Goal: Information Seeking & Learning: Check status

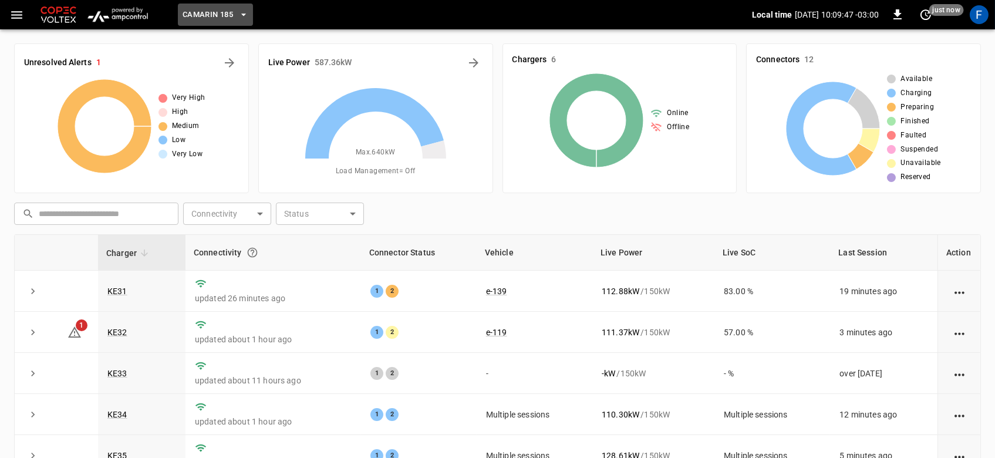
click at [187, 16] on span "Camarin 185" at bounding box center [208, 15] width 50 height 14
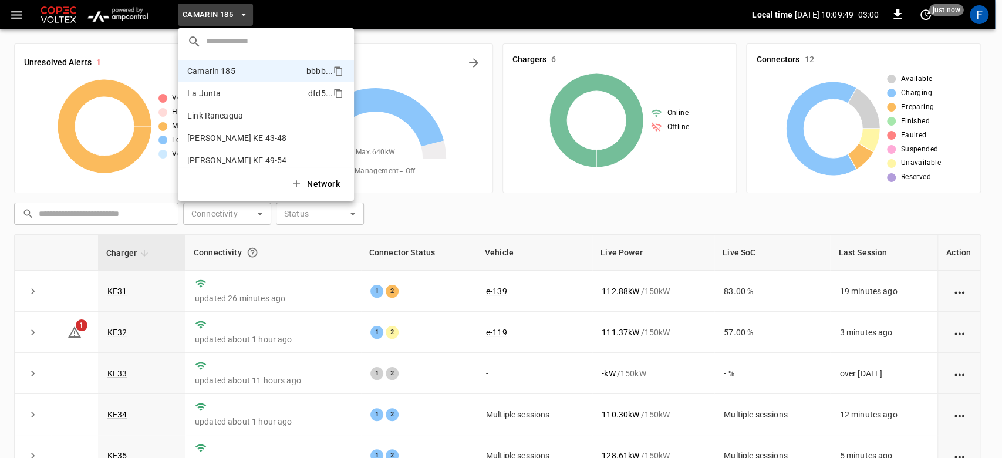
click at [240, 98] on p "La Junta" at bounding box center [245, 93] width 116 height 12
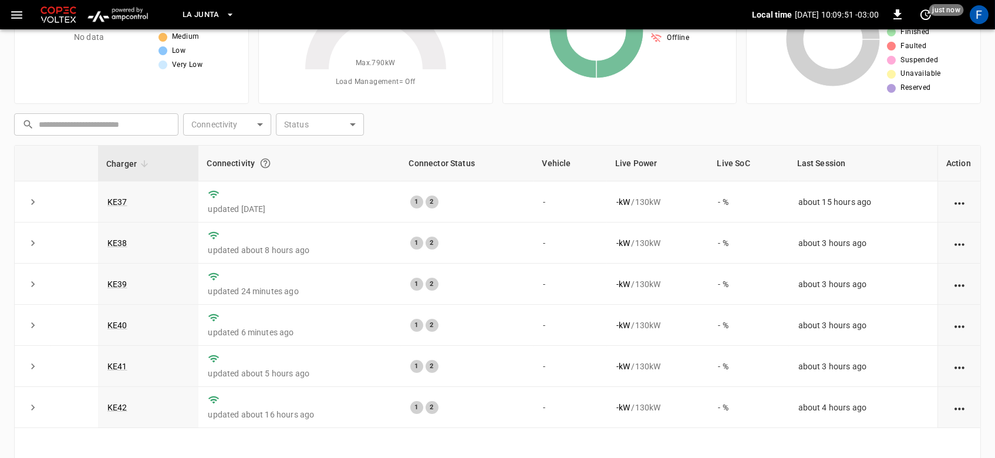
scroll to position [89, 0]
click at [125, 402] on td "KE42" at bounding box center [148, 407] width 100 height 41
click at [122, 402] on td "KE42" at bounding box center [148, 407] width 100 height 41
click at [114, 409] on link "KE42" at bounding box center [117, 408] width 25 height 14
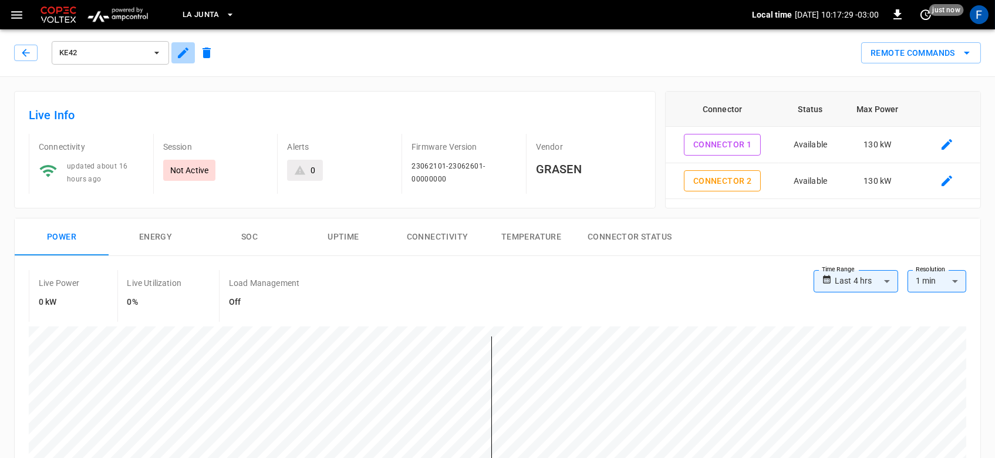
click at [181, 54] on icon "button" at bounding box center [183, 53] width 11 height 11
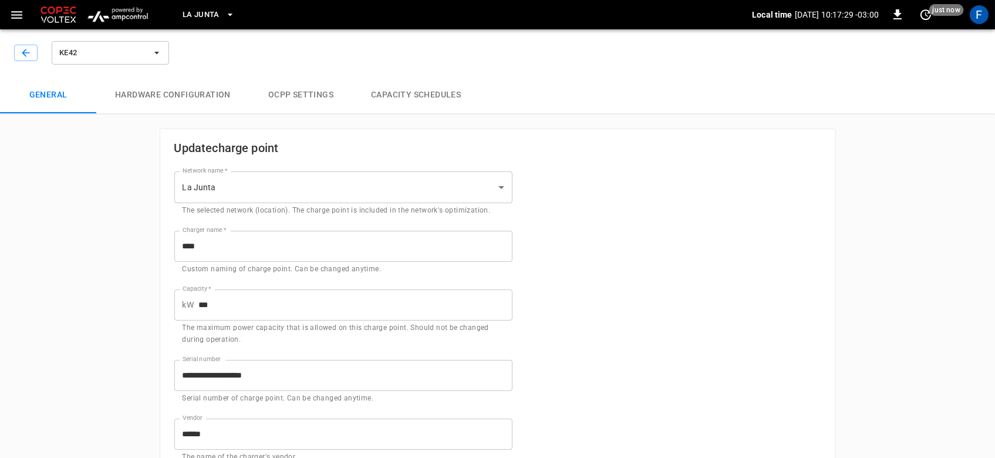
type input "**********"
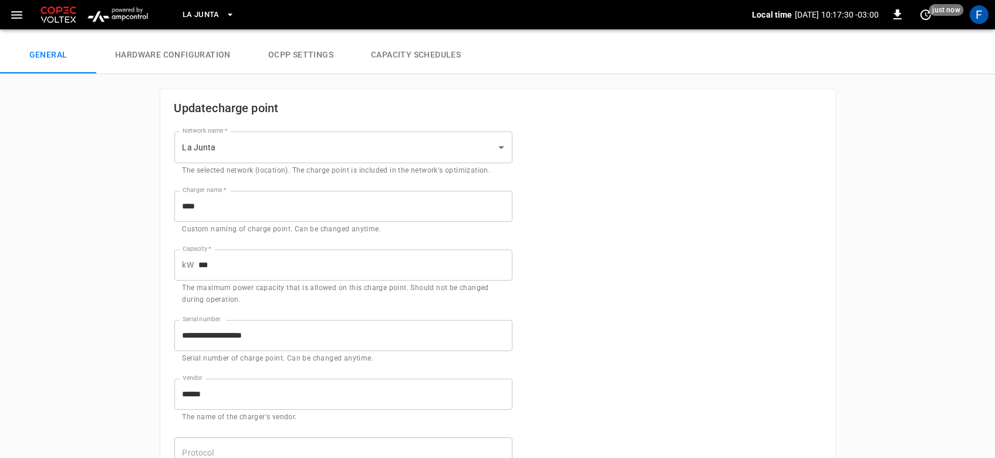
scroll to position [26, 0]
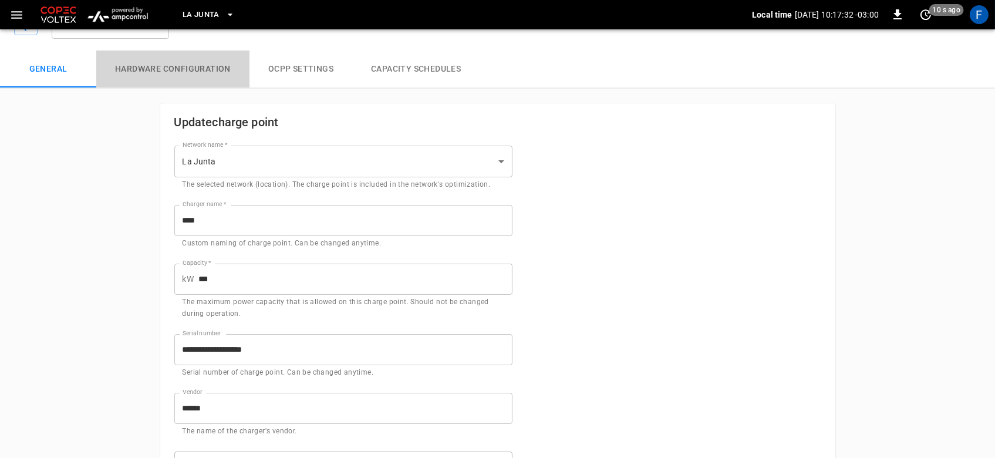
click at [162, 76] on button "Hardware configuration" at bounding box center [172, 69] width 153 height 38
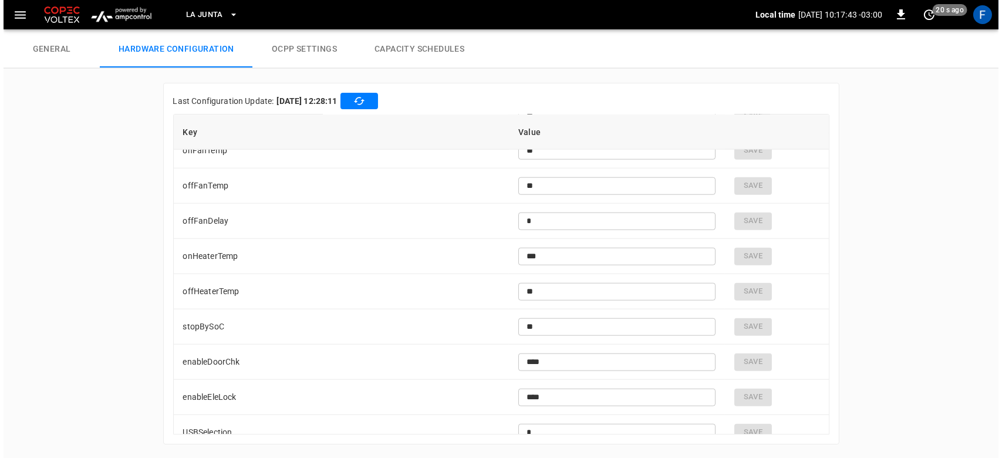
scroll to position [2839, 0]
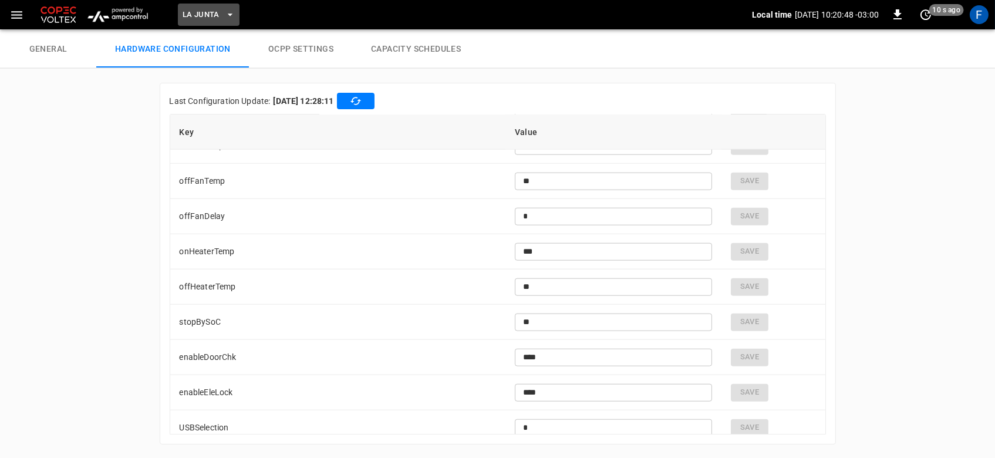
click at [204, 10] on span "La Junta" at bounding box center [201, 15] width 37 height 14
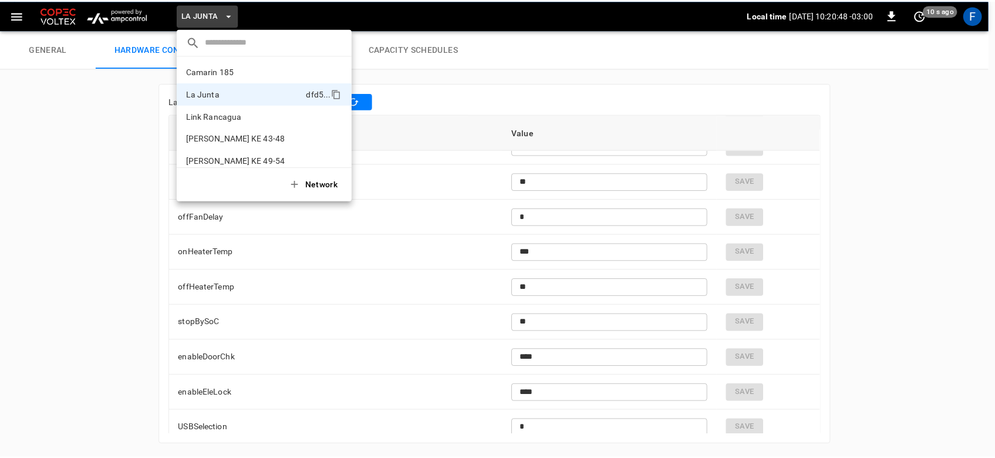
scroll to position [9, 0]
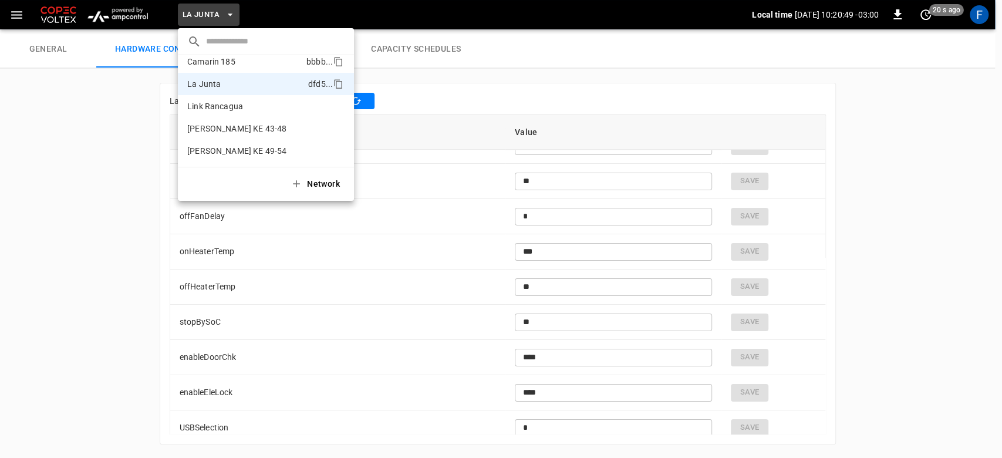
click at [221, 60] on p "Camarin 185" at bounding box center [244, 62] width 114 height 12
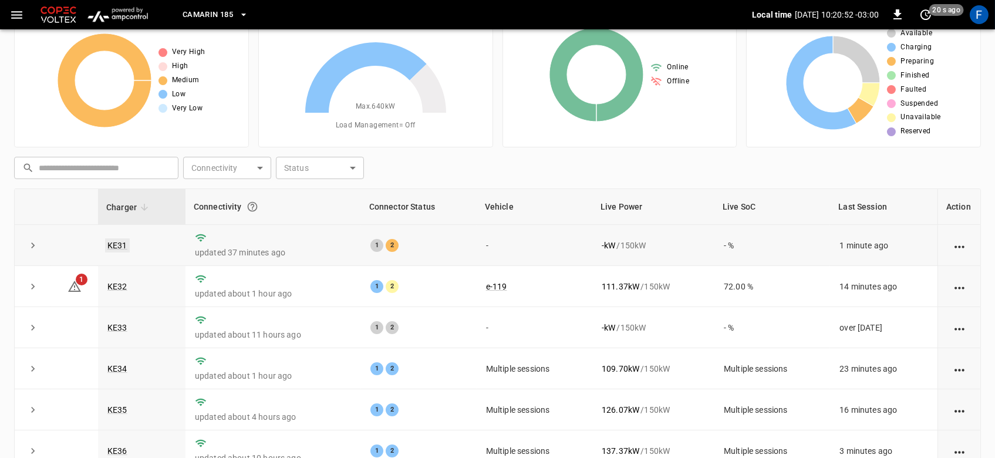
drag, startPoint x: 116, startPoint y: 255, endPoint x: 122, endPoint y: 249, distance: 9.1
click at [122, 249] on td "KE31" at bounding box center [141, 245] width 87 height 41
click at [122, 249] on link "KE31" at bounding box center [117, 245] width 25 height 14
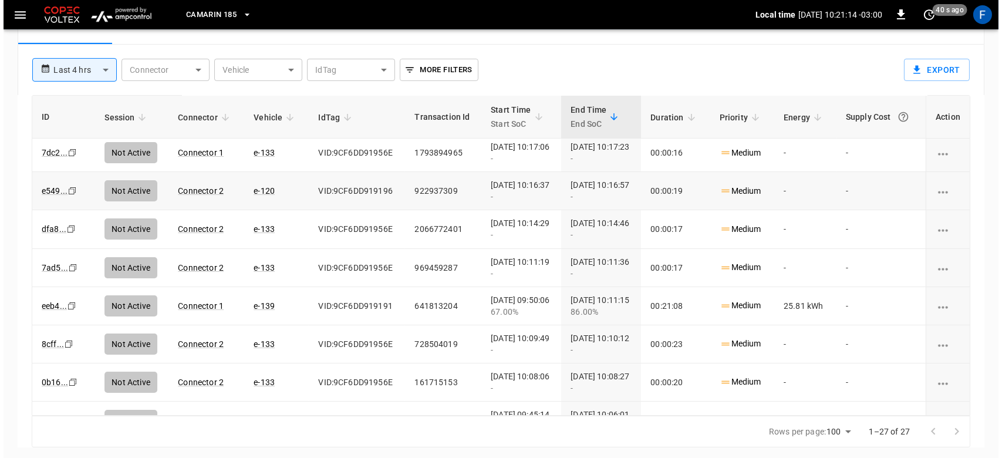
scroll to position [0, 4]
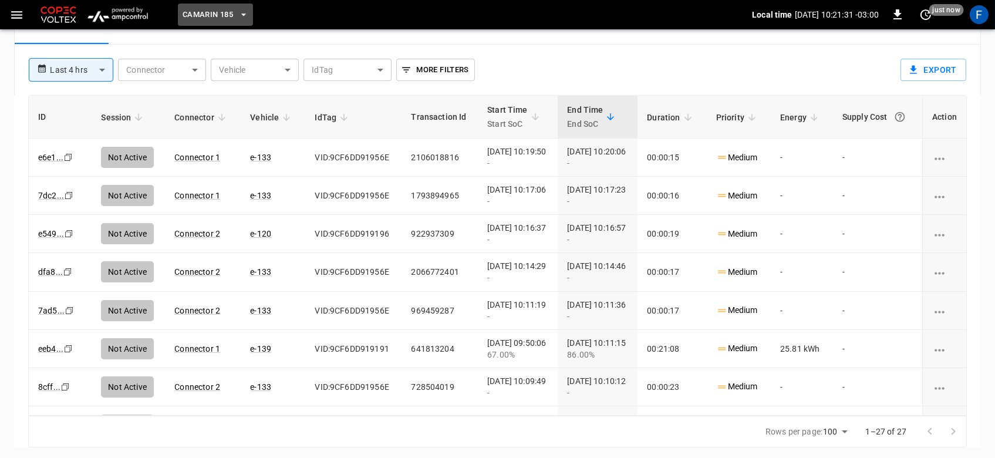
click at [189, 12] on span "Camarin 185" at bounding box center [208, 15] width 50 height 14
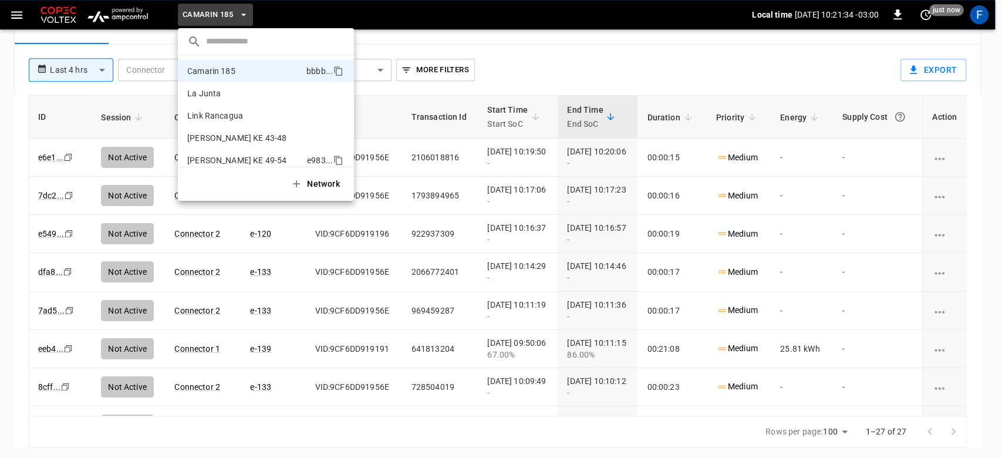
click at [248, 160] on p "[PERSON_NAME] KE 49-54" at bounding box center [244, 160] width 115 height 12
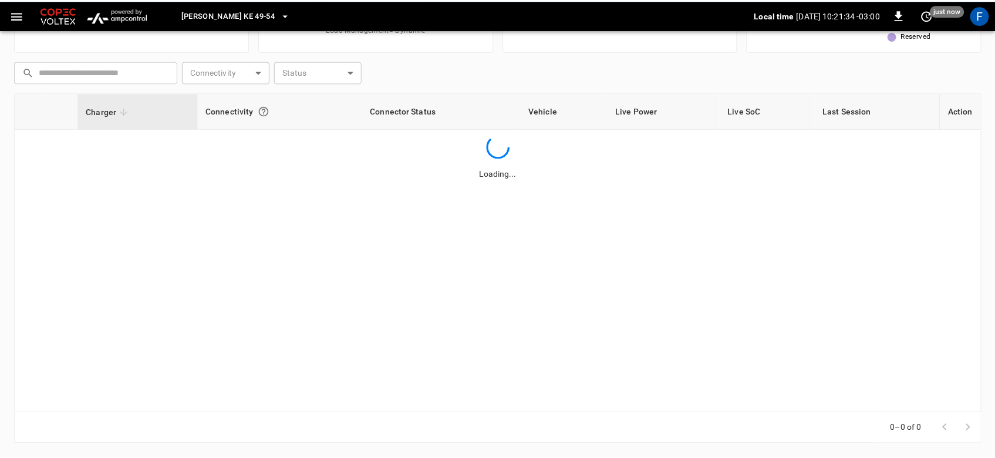
scroll to position [141, 0]
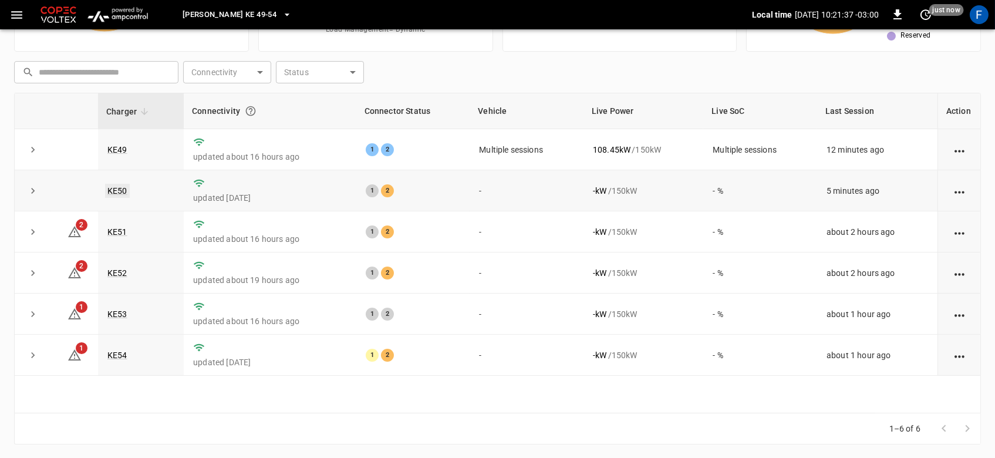
click at [116, 187] on link "KE50" at bounding box center [117, 191] width 25 height 14
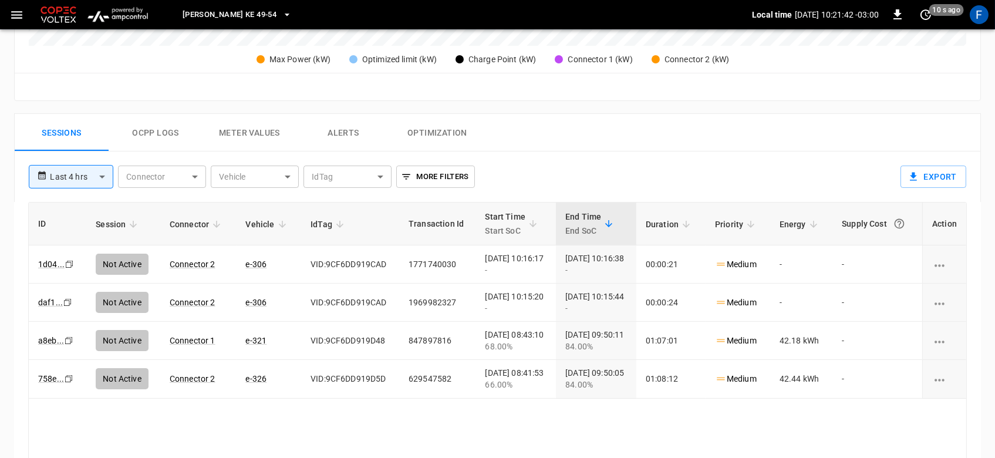
scroll to position [480, 0]
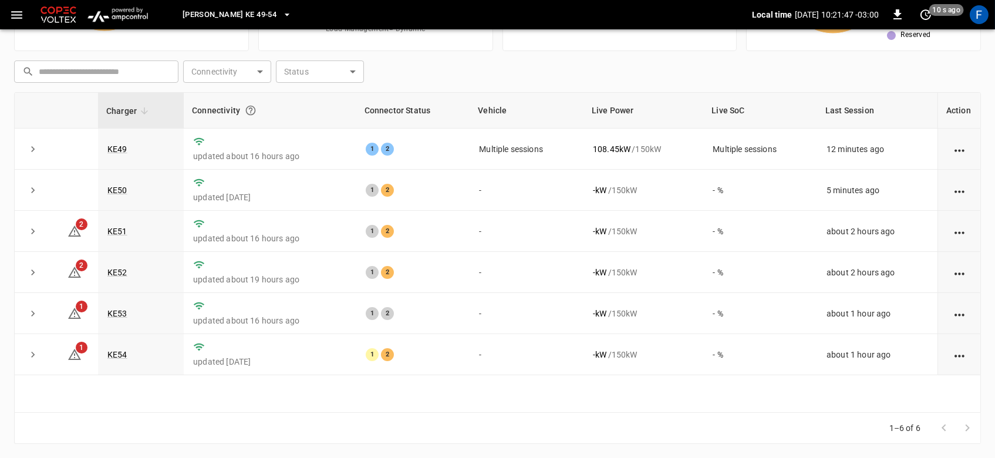
scroll to position [141, 0]
click at [123, 352] on link "KE54" at bounding box center [117, 355] width 25 height 14
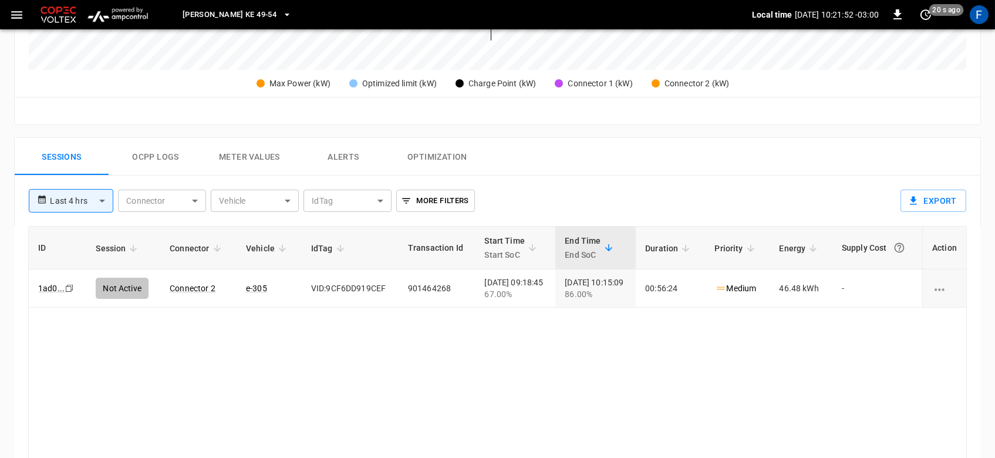
scroll to position [465, 0]
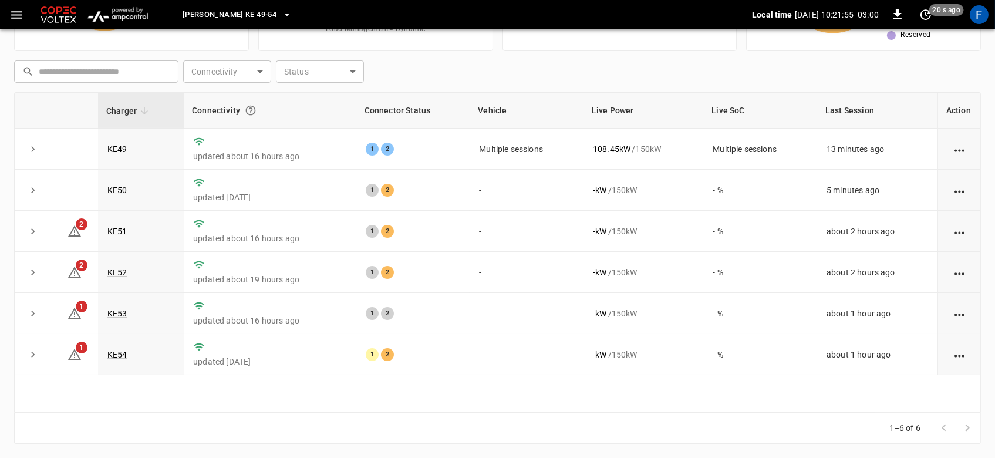
scroll to position [141, 0]
click at [117, 313] on link "KE53" at bounding box center [117, 314] width 25 height 14
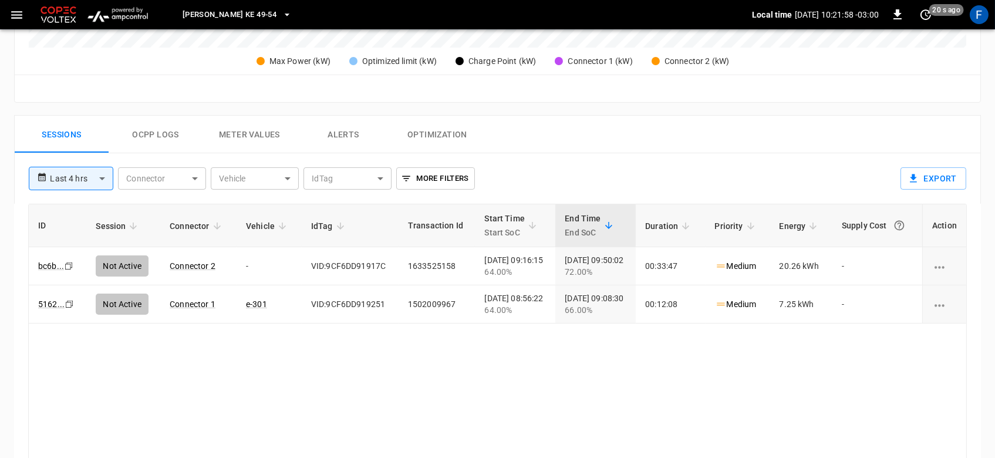
scroll to position [478, 0]
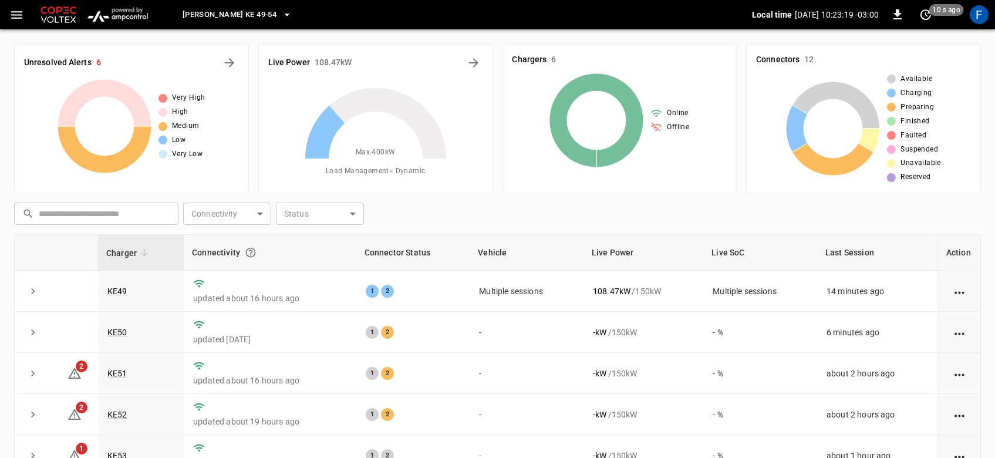
click at [211, 8] on span "[PERSON_NAME] KE 49-54" at bounding box center [230, 15] width 94 height 14
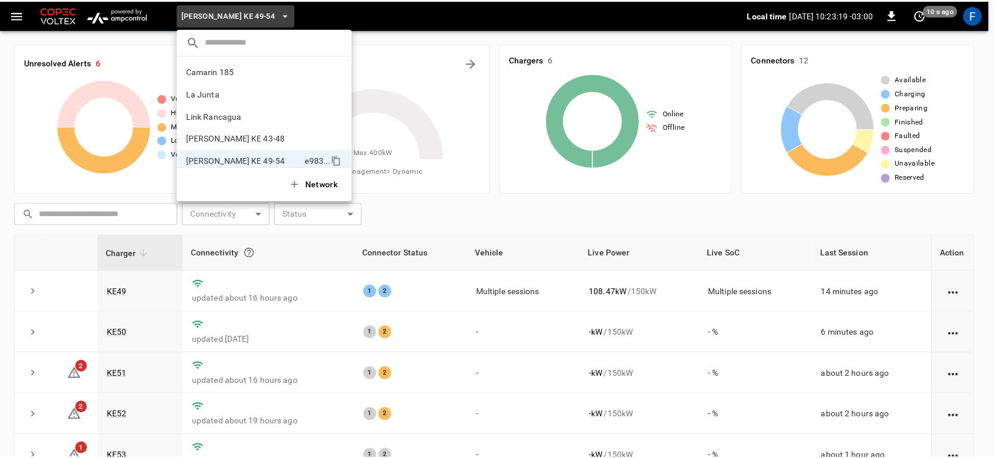
scroll to position [9, 0]
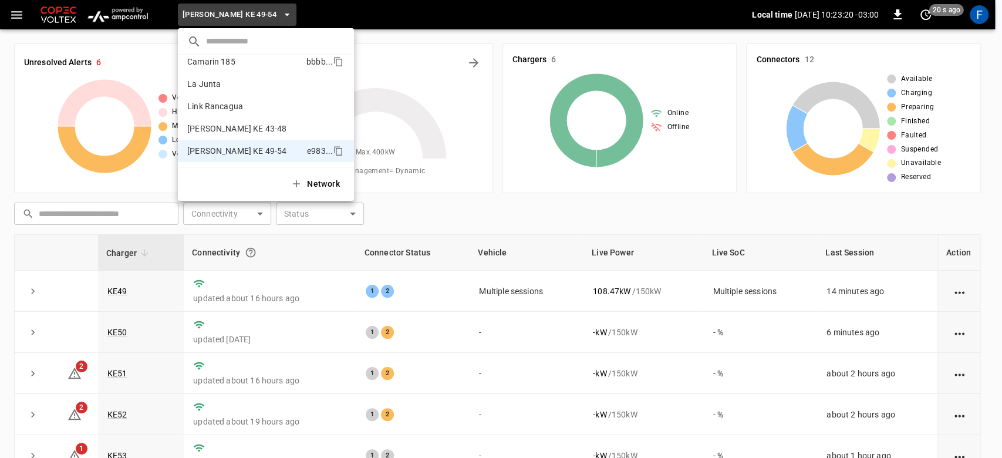
click at [234, 66] on p "Camarin 185" at bounding box center [244, 62] width 114 height 12
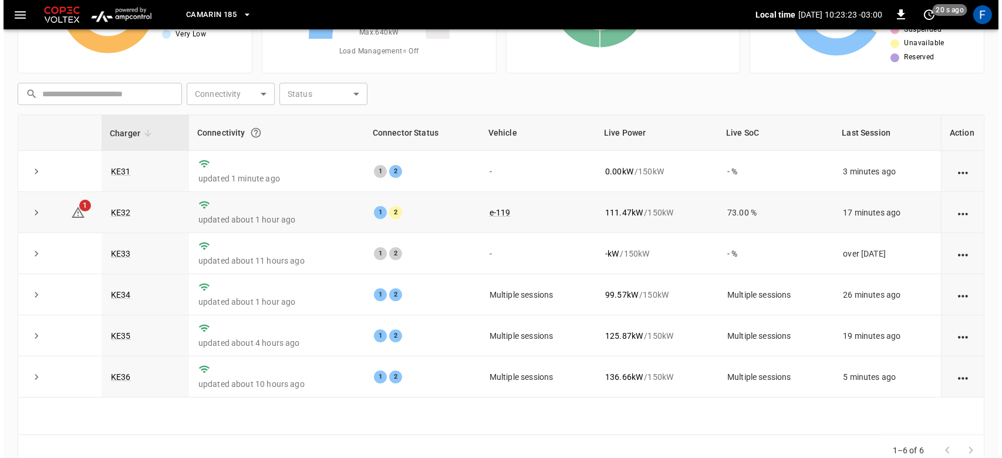
scroll to position [0, 0]
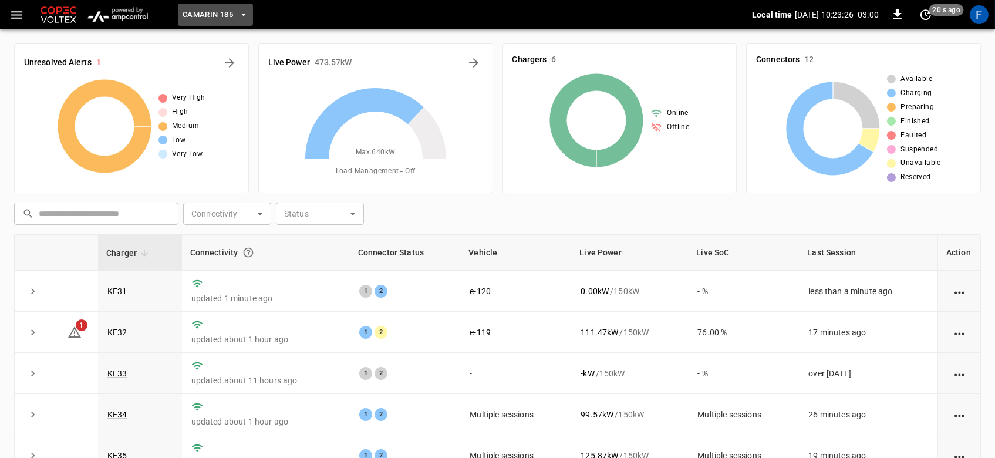
click at [216, 18] on span "Camarin 185" at bounding box center [208, 15] width 50 height 14
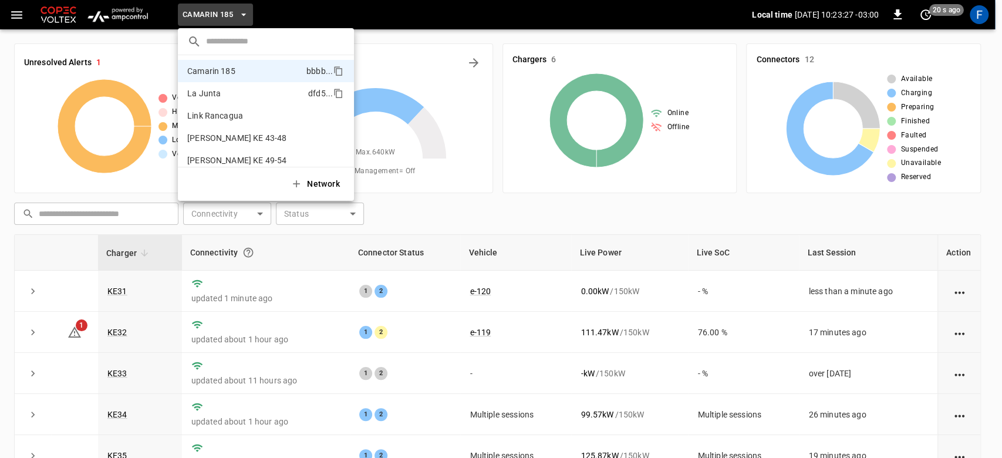
click at [222, 97] on p "La Junta" at bounding box center [245, 93] width 116 height 12
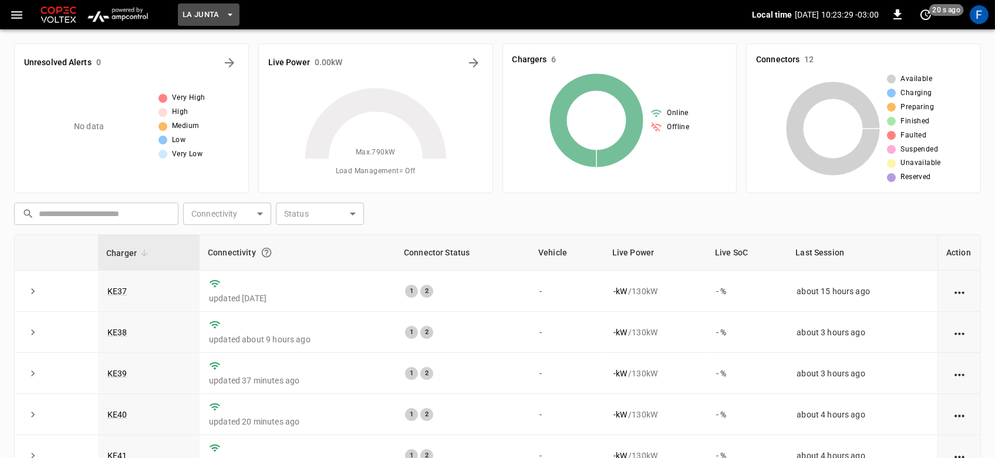
click at [211, 8] on span "La Junta" at bounding box center [201, 15] width 37 height 14
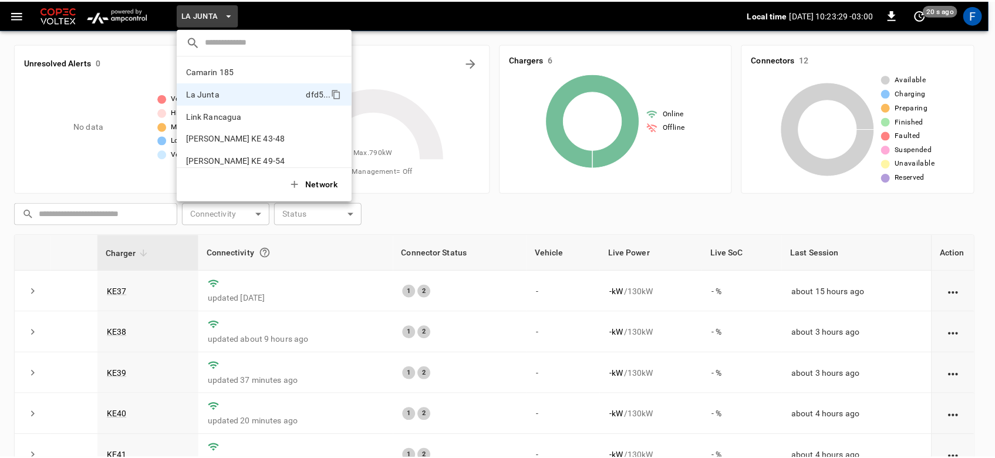
scroll to position [9, 0]
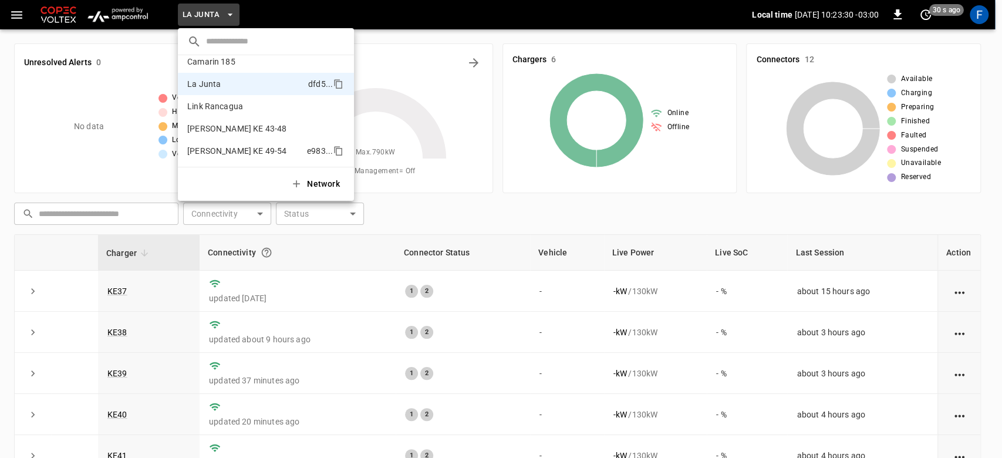
click at [226, 150] on p "[PERSON_NAME] KE 49-54" at bounding box center [244, 151] width 115 height 12
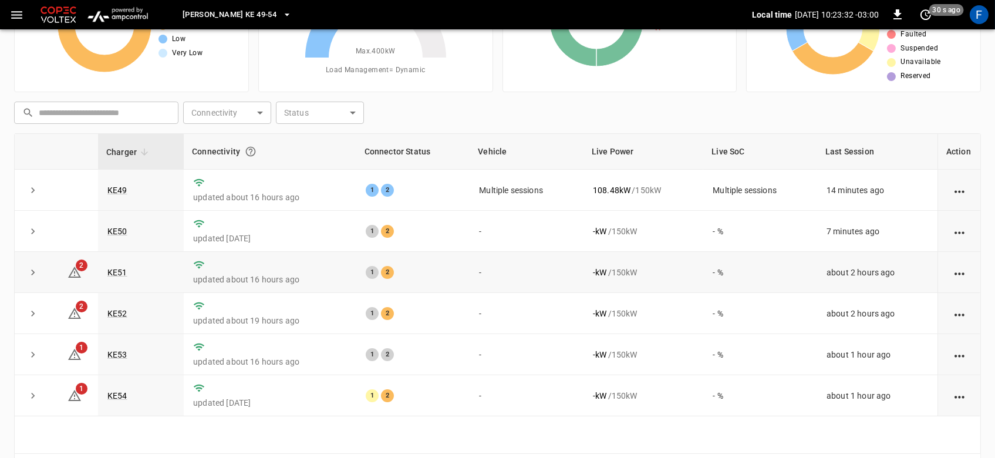
scroll to position [102, 0]
click at [118, 402] on link "KE54" at bounding box center [117, 395] width 25 height 14
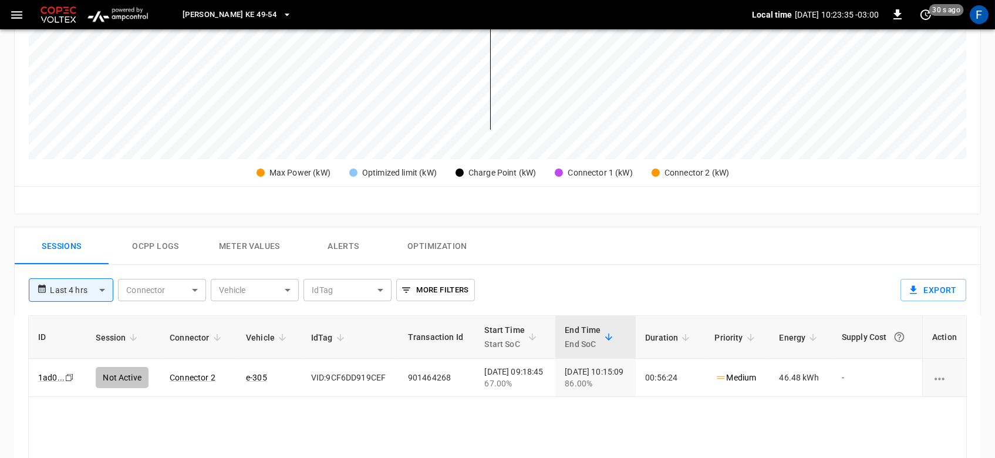
scroll to position [369, 0]
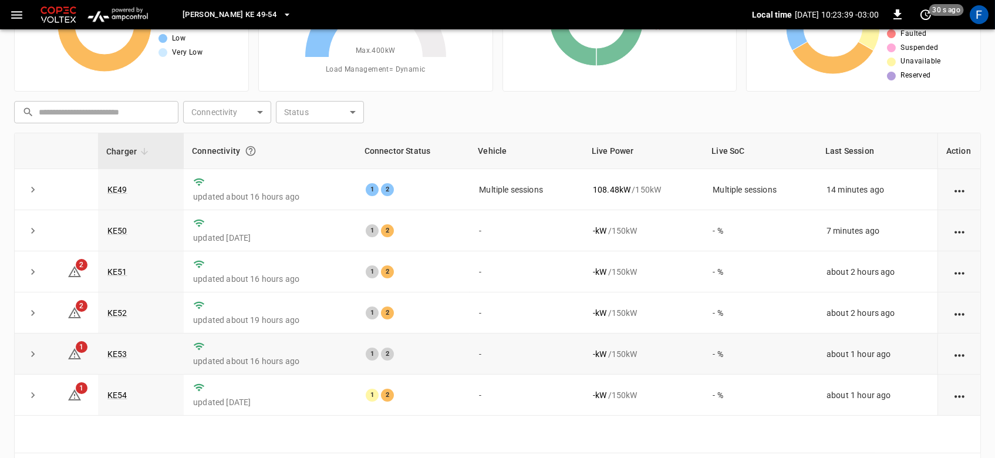
click at [127, 346] on td "KE53" at bounding box center [141, 353] width 86 height 41
click at [126, 349] on td "KE53" at bounding box center [141, 353] width 86 height 41
click at [123, 351] on link "KE53" at bounding box center [117, 354] width 25 height 14
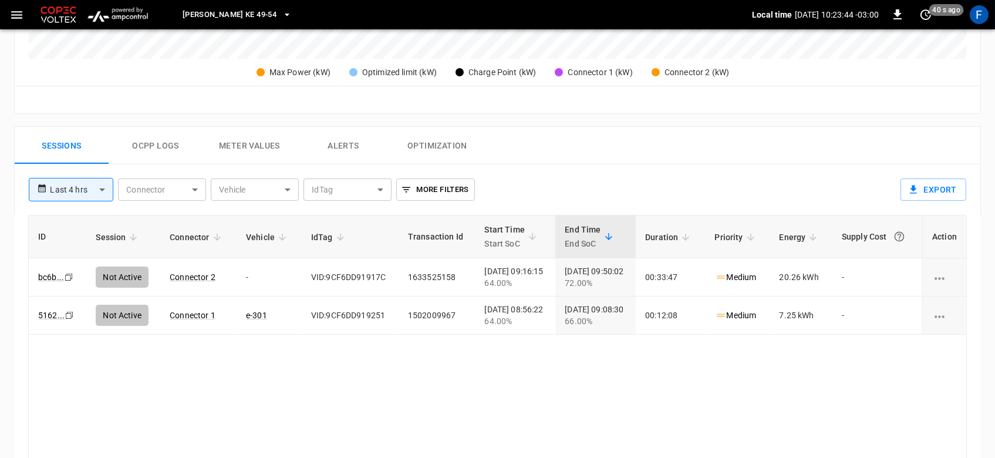
scroll to position [468, 0]
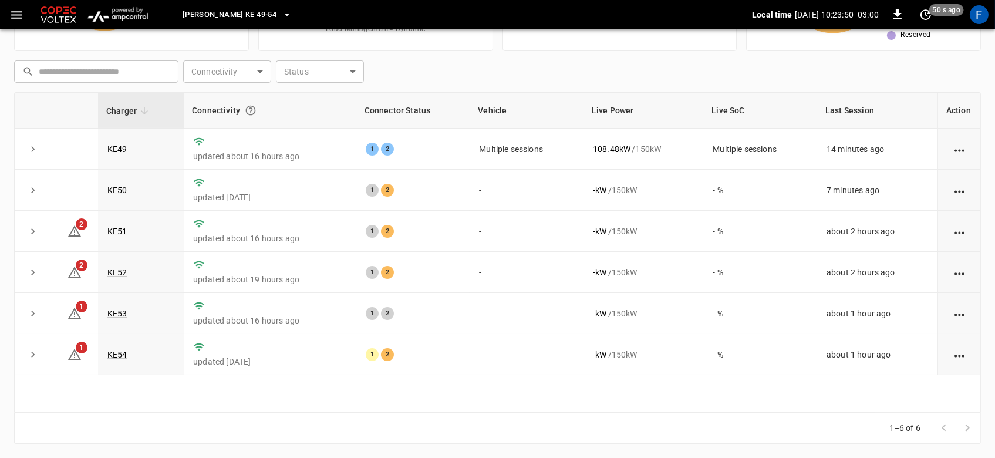
scroll to position [102, 0]
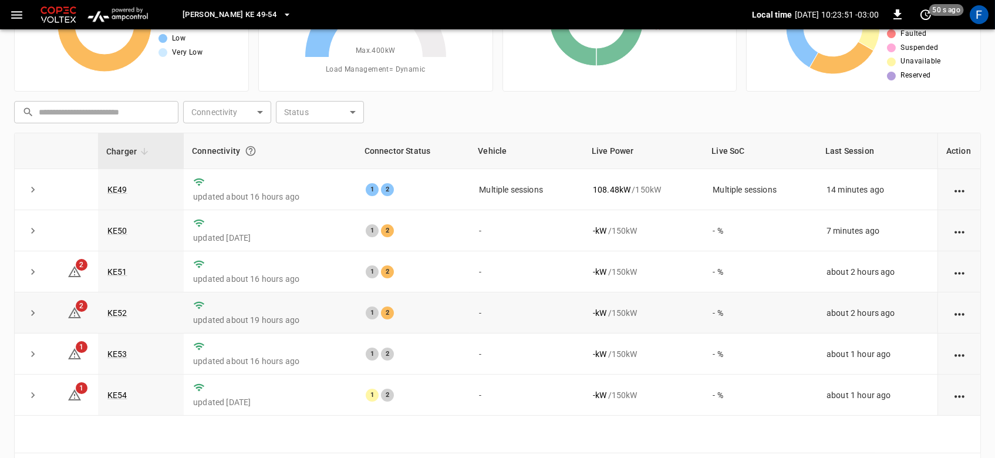
click at [122, 307] on td "KE52" at bounding box center [141, 312] width 86 height 41
click at [122, 308] on link "KE52" at bounding box center [117, 313] width 25 height 14
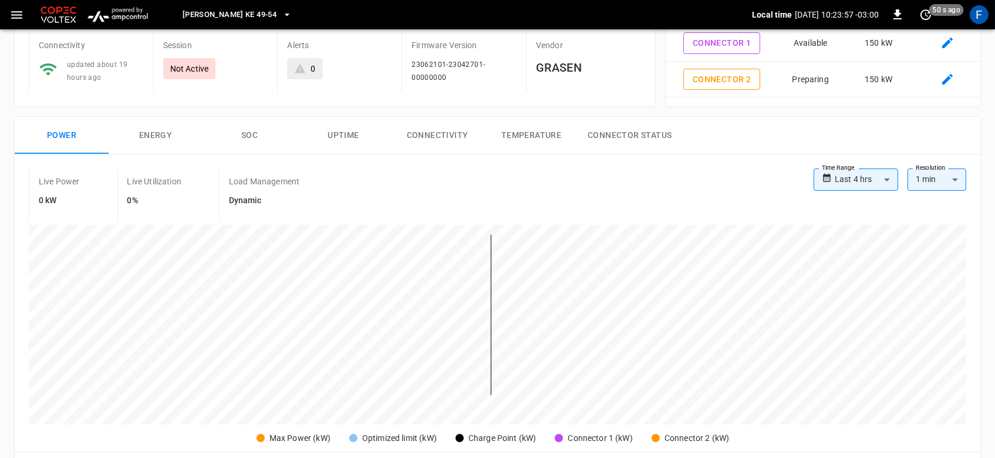
scroll to position [96, 0]
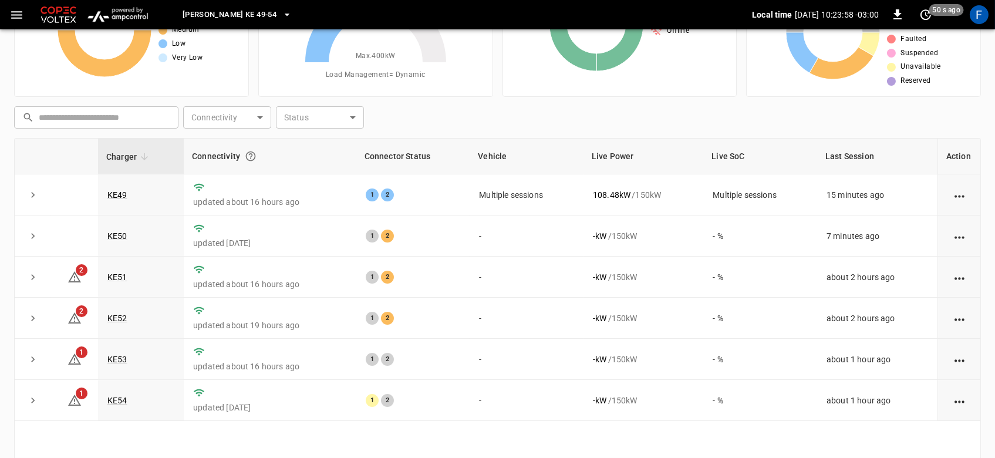
scroll to position [102, 0]
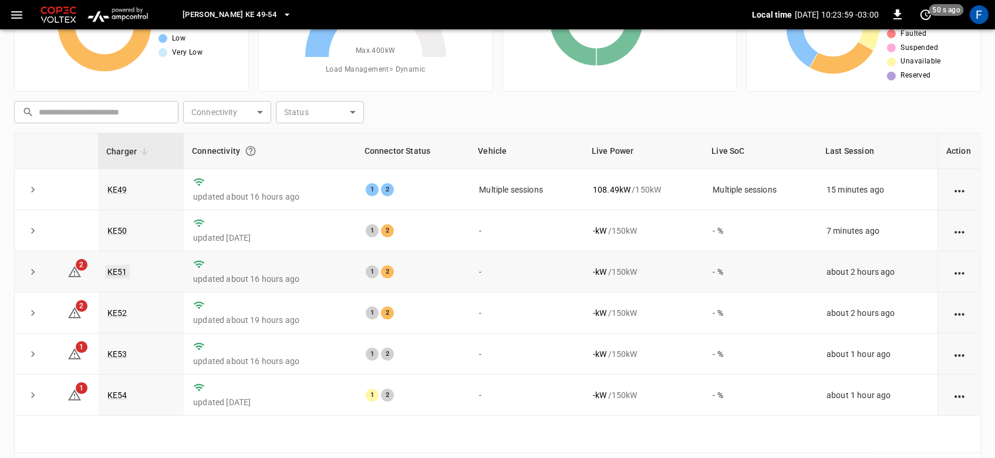
click at [117, 275] on link "KE51" at bounding box center [117, 272] width 25 height 14
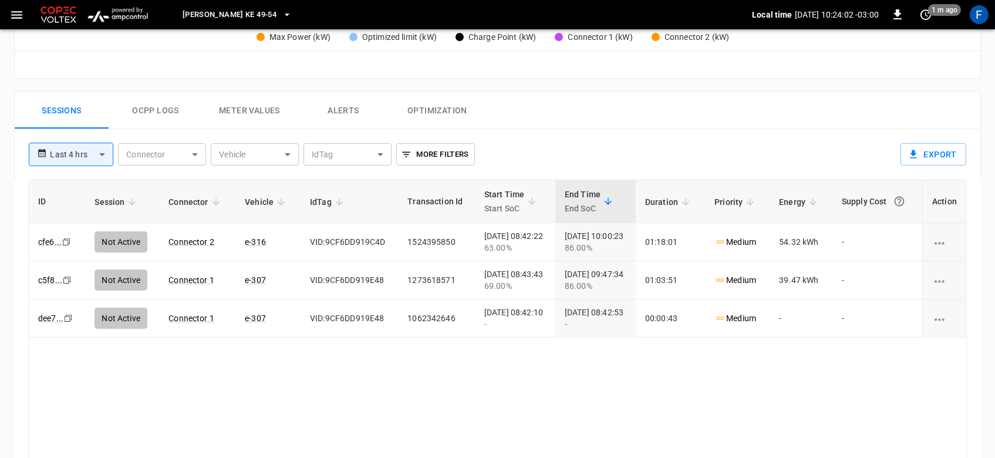
scroll to position [587, 0]
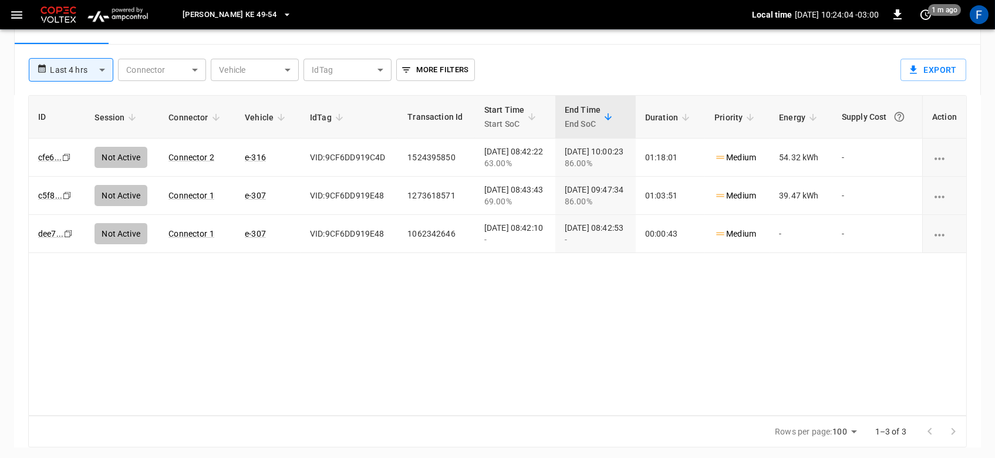
scroll to position [102, 0]
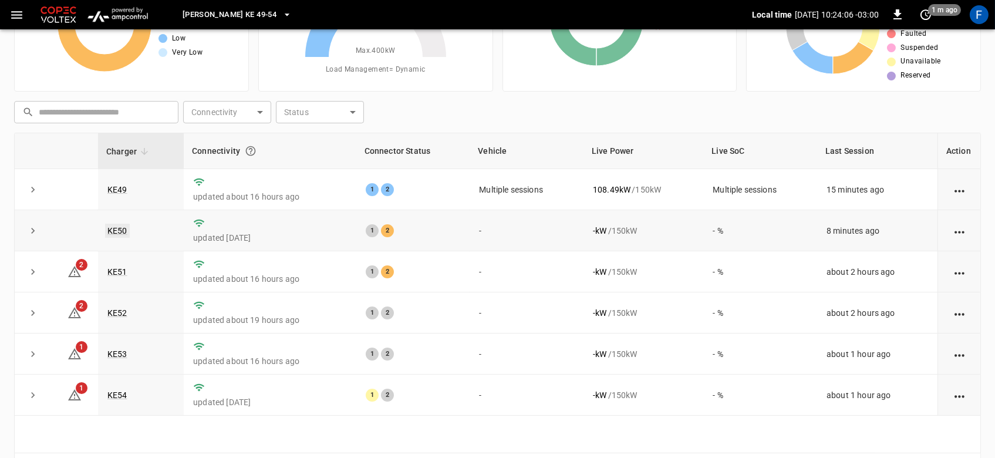
click at [115, 232] on link "KE50" at bounding box center [117, 231] width 25 height 14
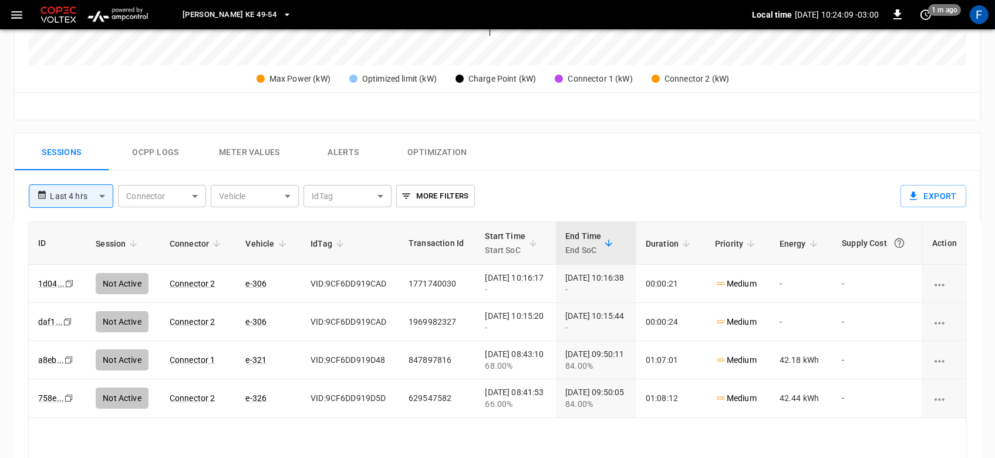
scroll to position [482, 0]
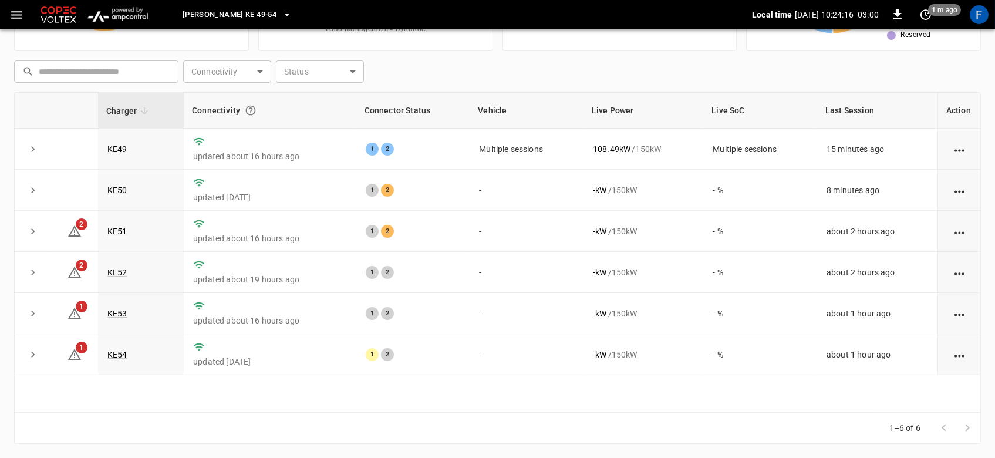
scroll to position [102, 0]
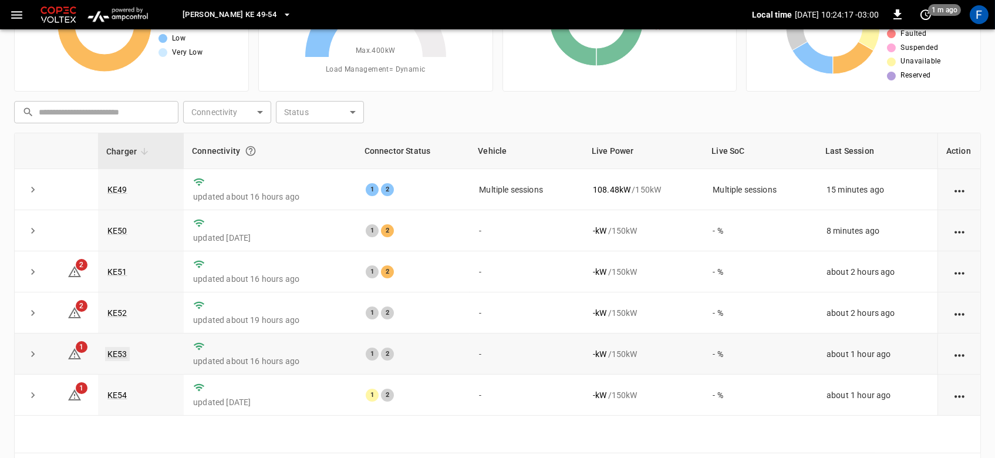
click at [115, 358] on link "KE53" at bounding box center [117, 354] width 25 height 14
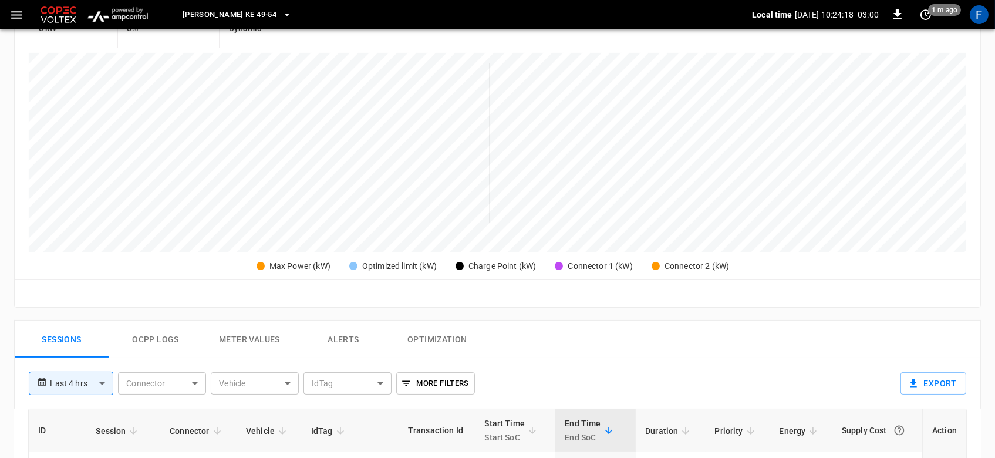
scroll to position [466, 0]
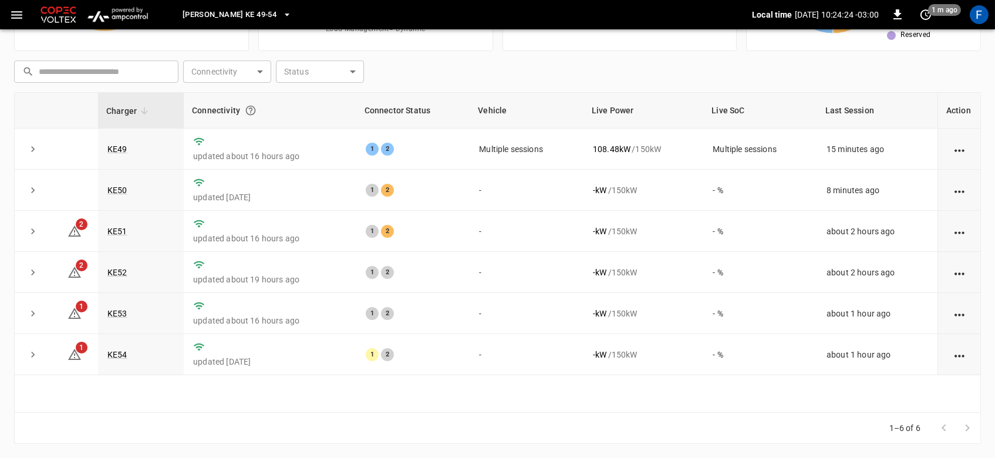
scroll to position [102, 0]
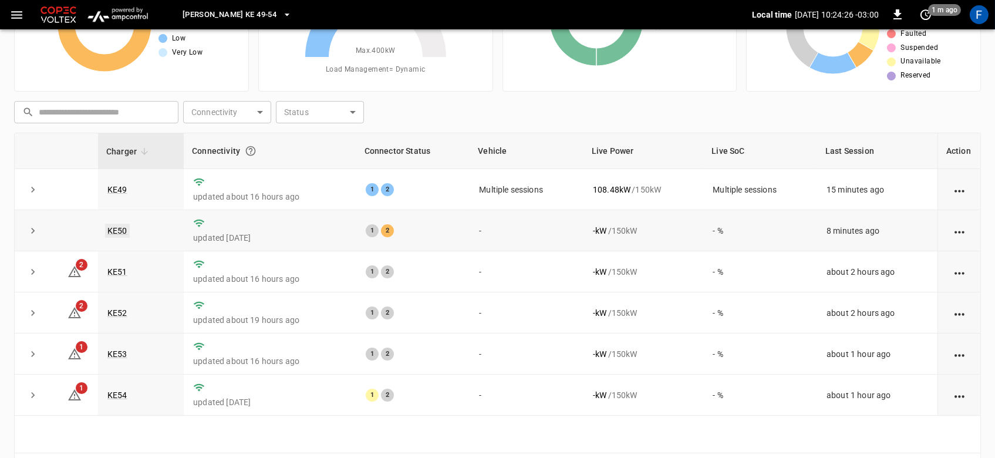
click at [122, 235] on link "KE50" at bounding box center [117, 231] width 25 height 14
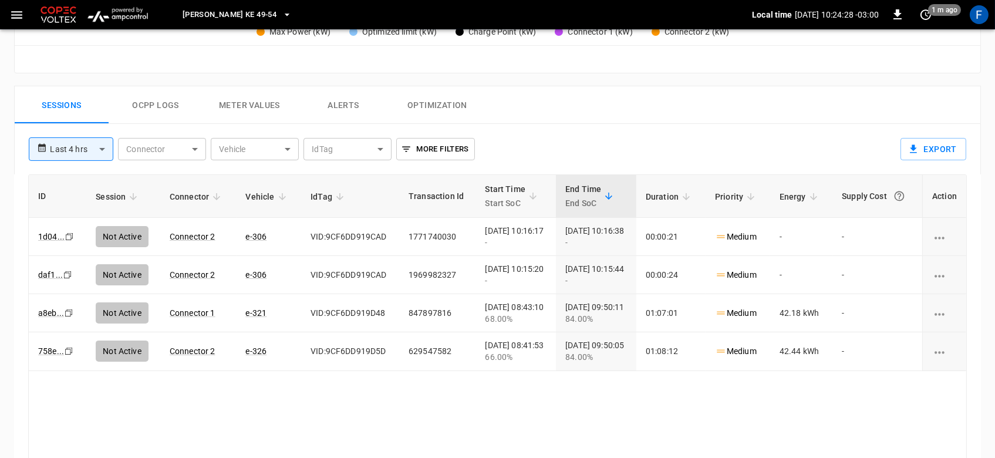
scroll to position [508, 0]
